Goal: Task Accomplishment & Management: Manage account settings

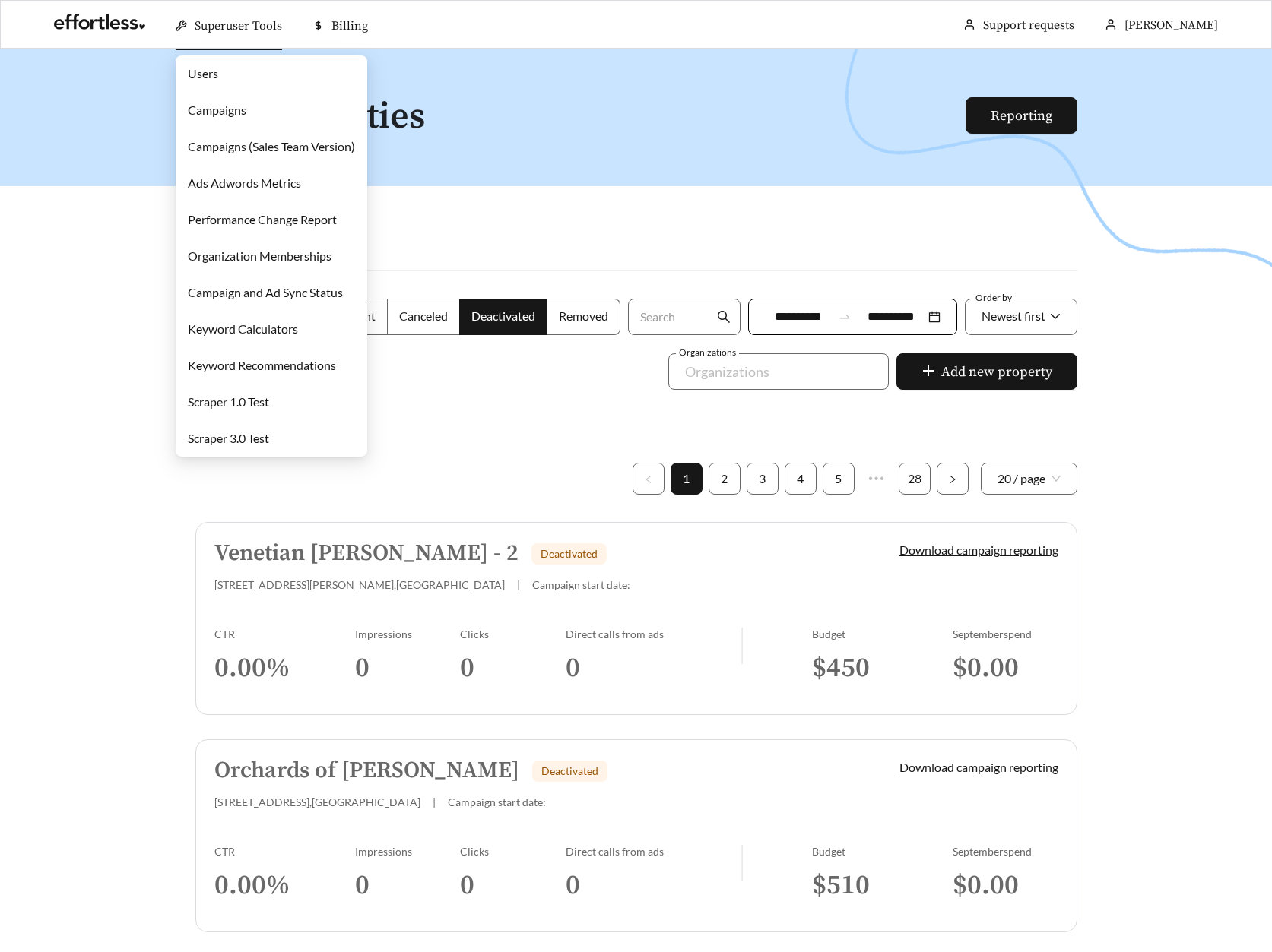
click at [227, 107] on link "Campaigns" at bounding box center [217, 110] width 58 height 14
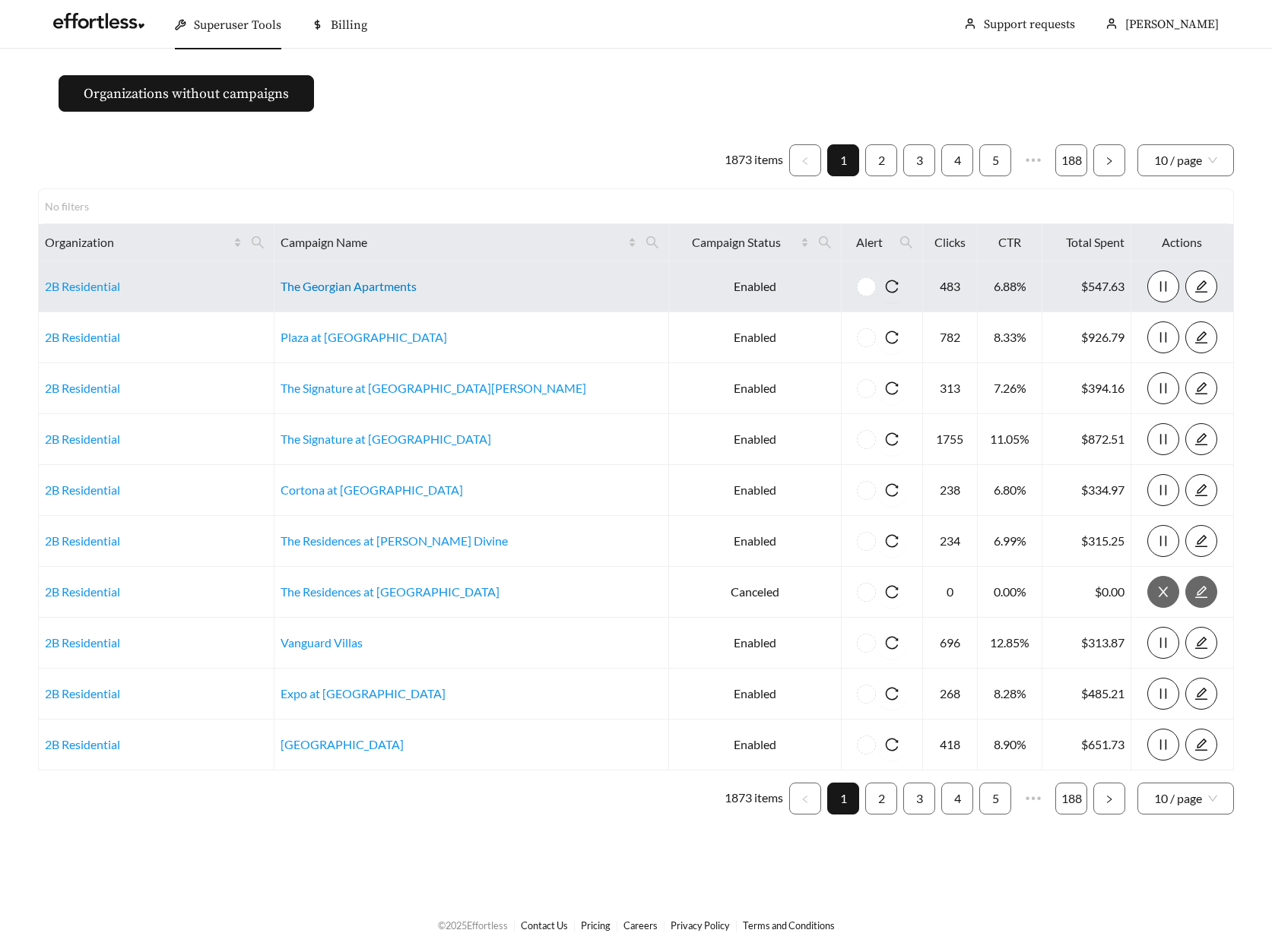
click at [400, 283] on link "The Georgian Apartments" at bounding box center [348, 286] width 136 height 14
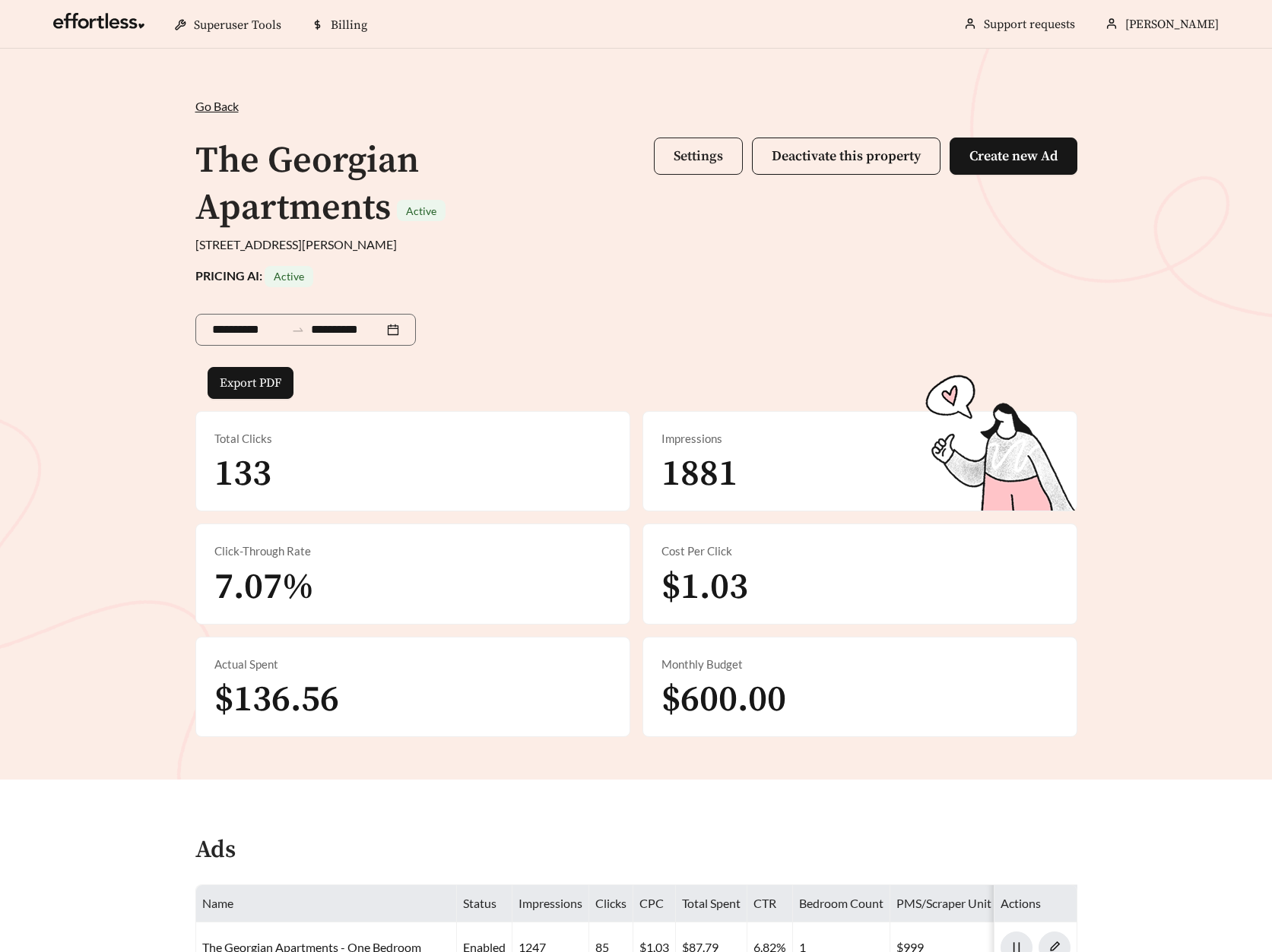
click at [693, 153] on span "Settings" at bounding box center [698, 156] width 50 height 18
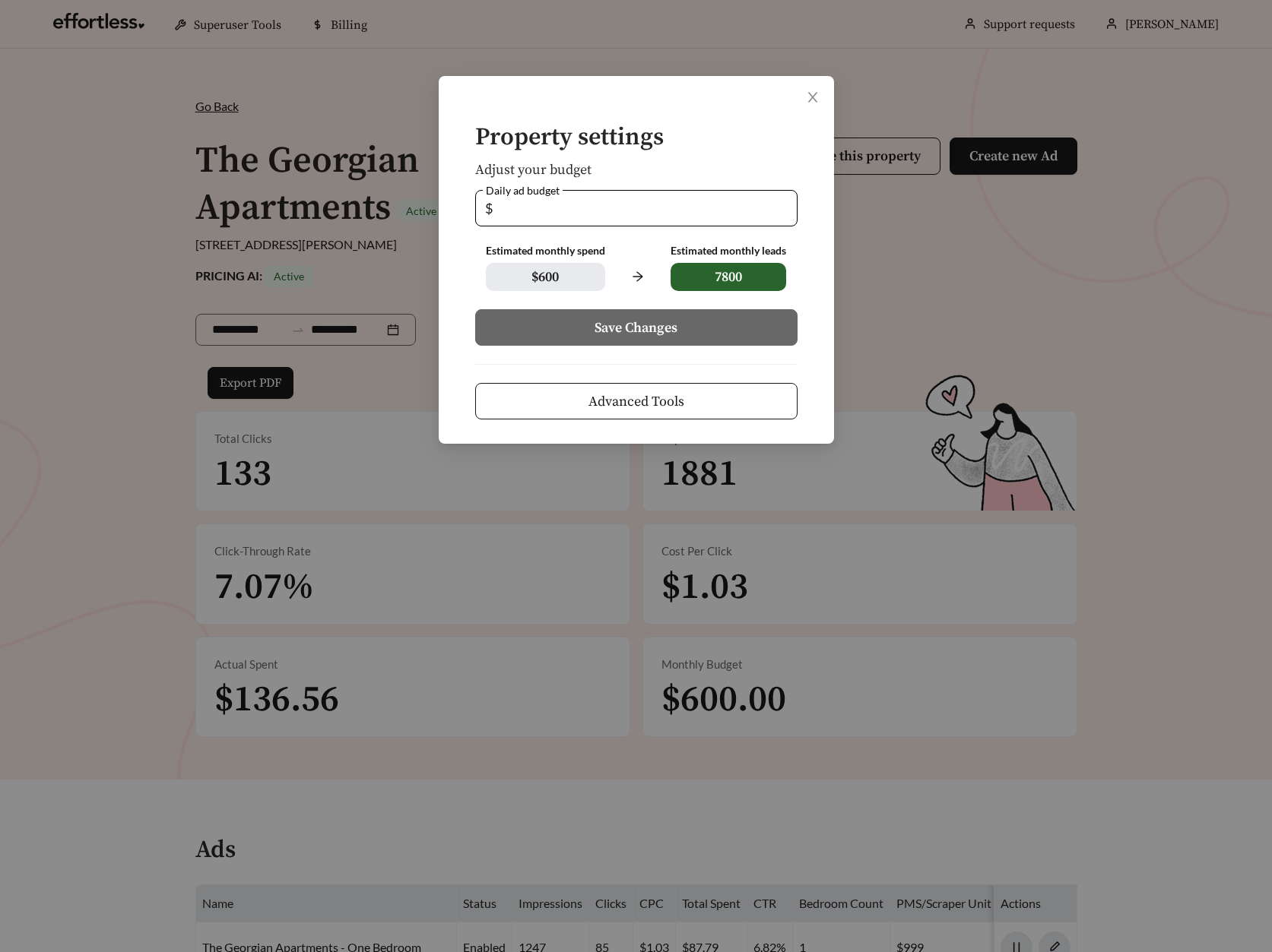
click at [584, 401] on button "Advanced Tools" at bounding box center [636, 401] width 322 height 36
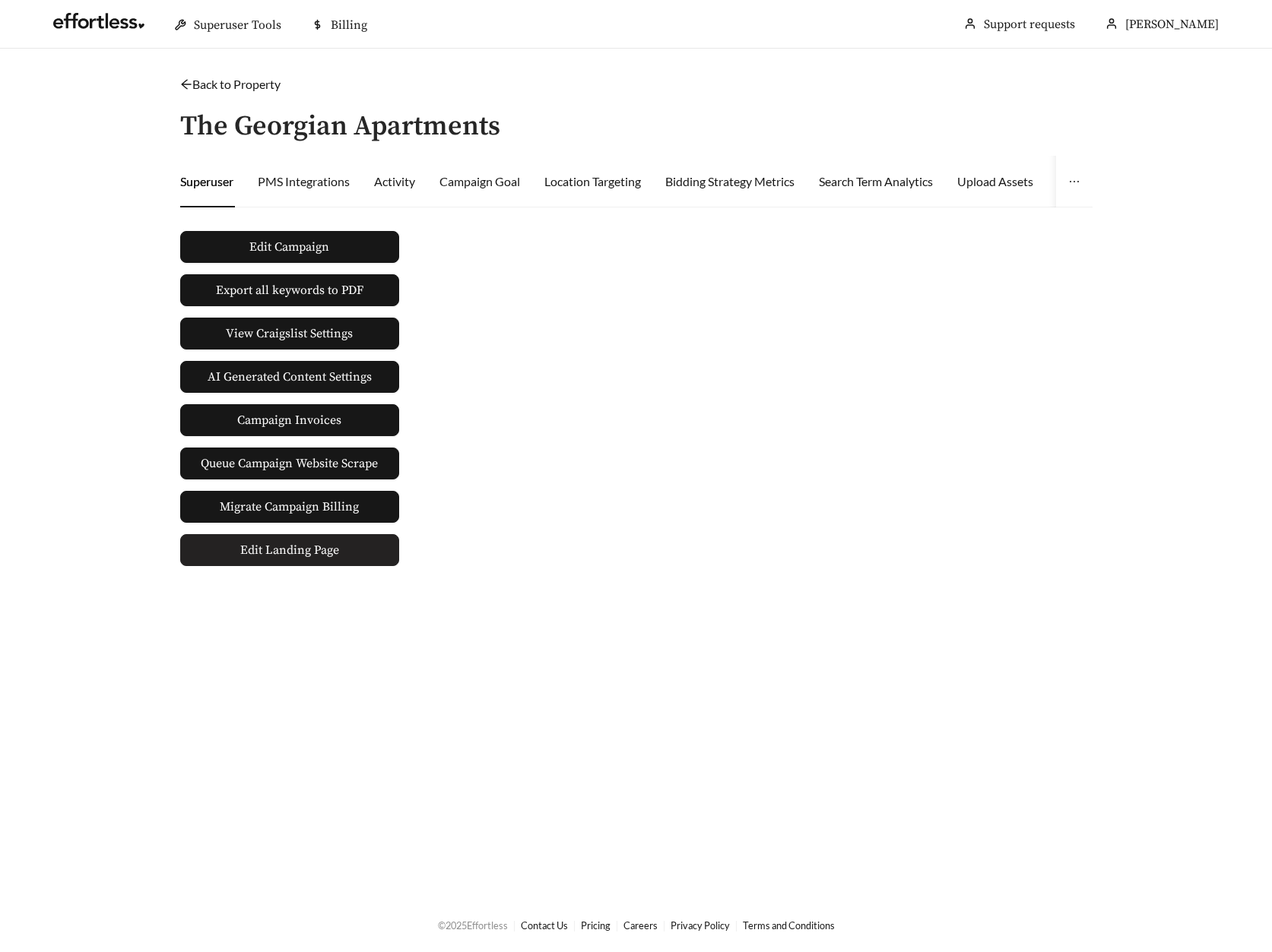
click at [290, 550] on span "Edit Landing Page" at bounding box center [289, 550] width 99 height 30
